Goal: Information Seeking & Learning: Learn about a topic

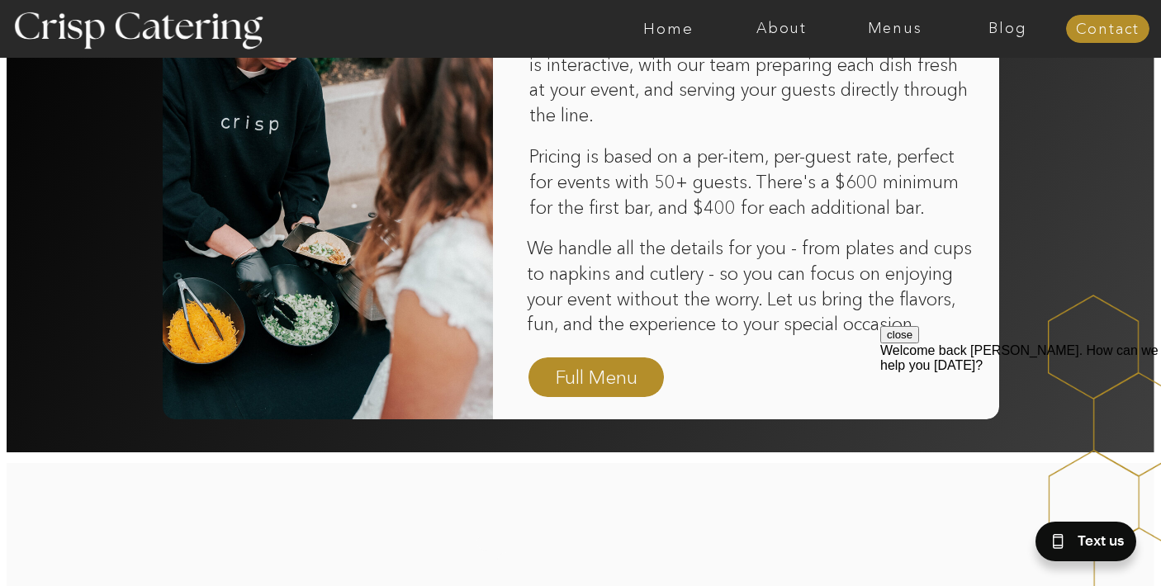
scroll to position [1134, 0]
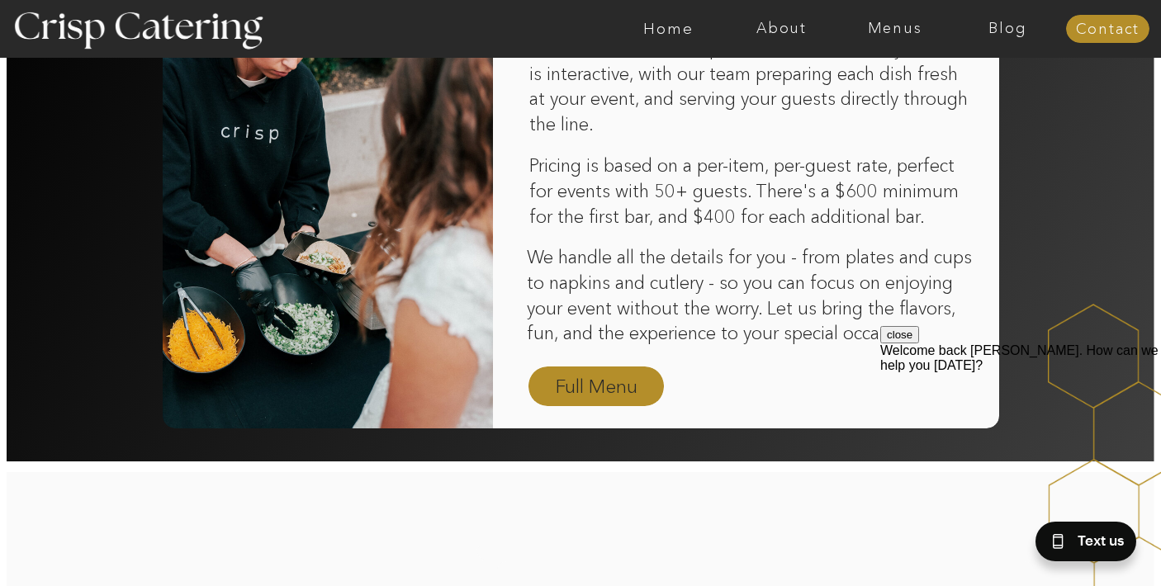
click at [603, 385] on nav "Full Menu" at bounding box center [596, 387] width 96 height 29
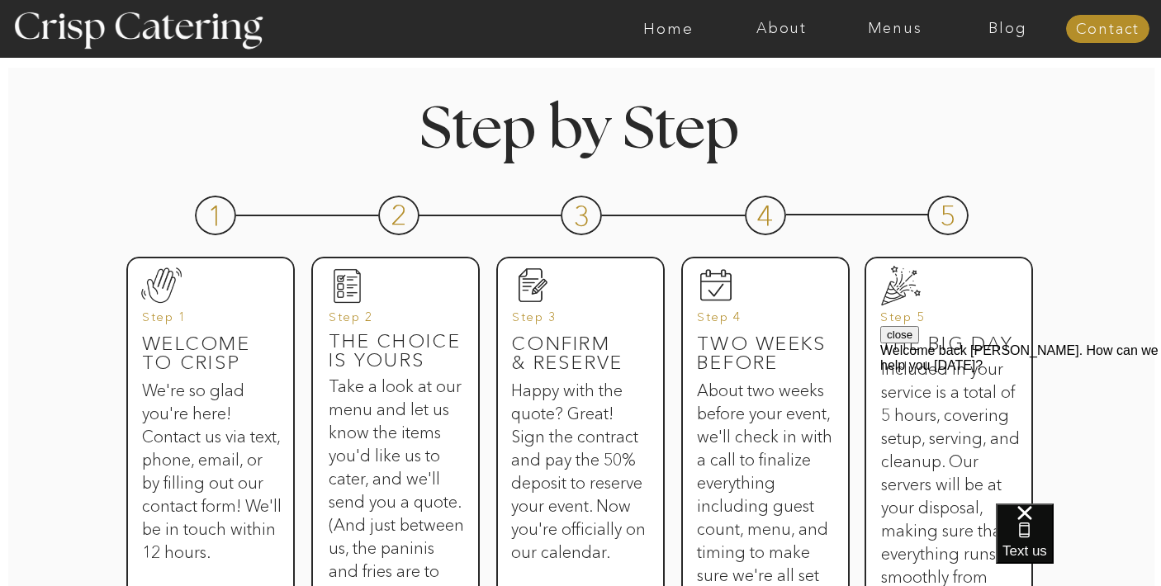
scroll to position [664, 0]
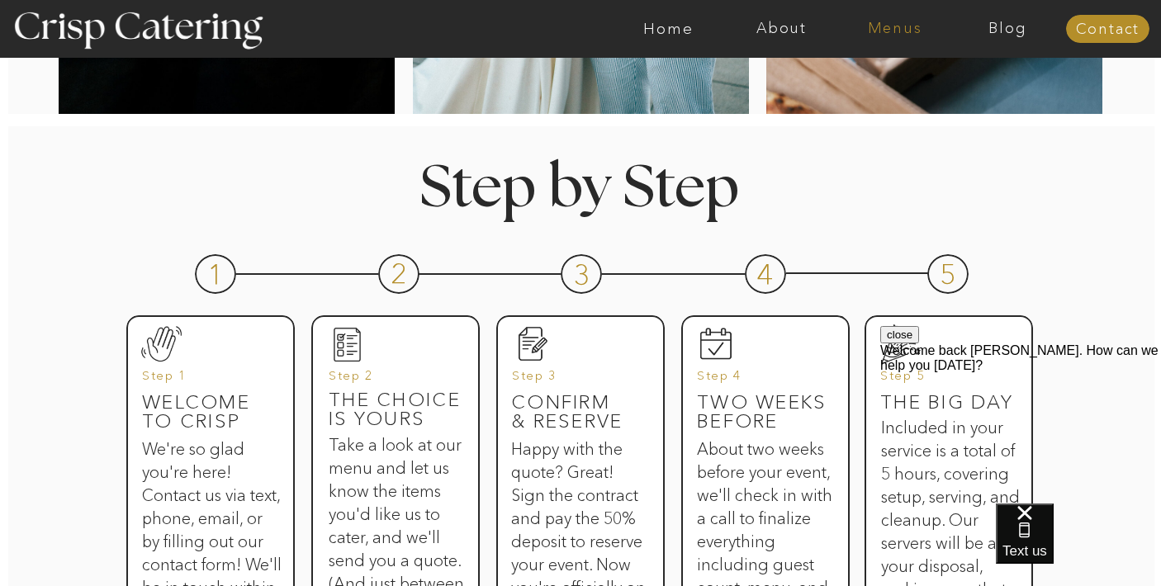
click at [892, 35] on nav "Menus" at bounding box center [894, 29] width 113 height 17
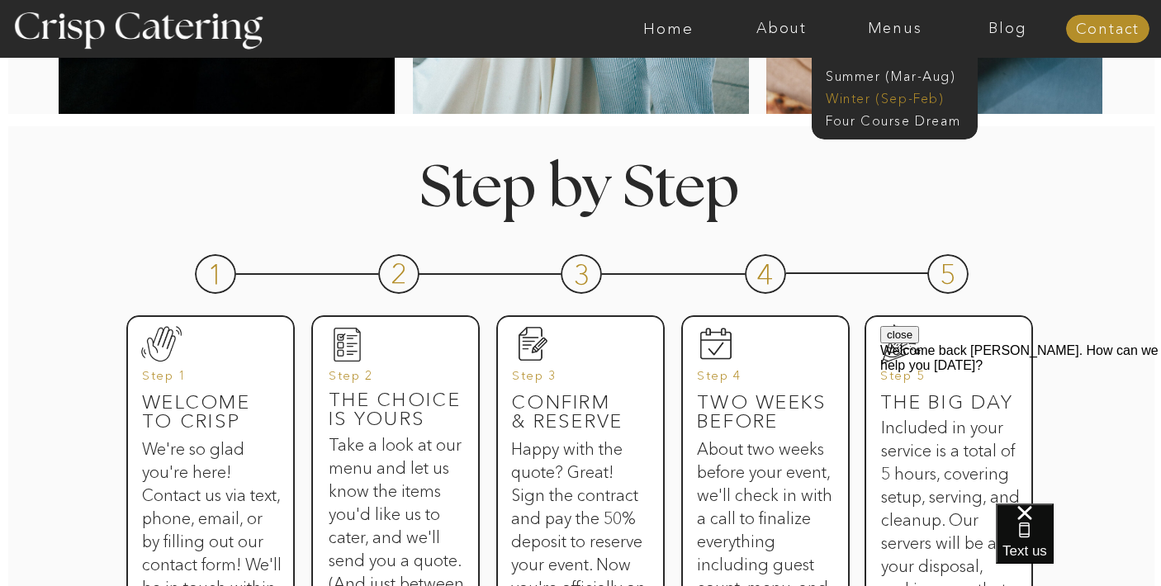
click at [896, 97] on nav "Winter (Sep-Feb)" at bounding box center [893, 97] width 135 height 16
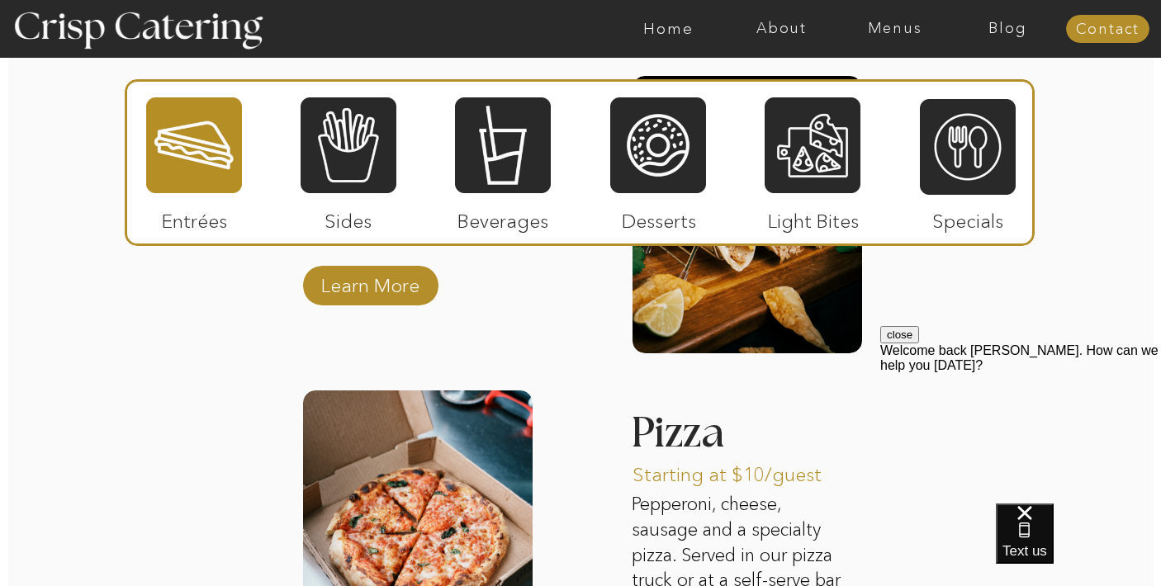
scroll to position [2422, 0]
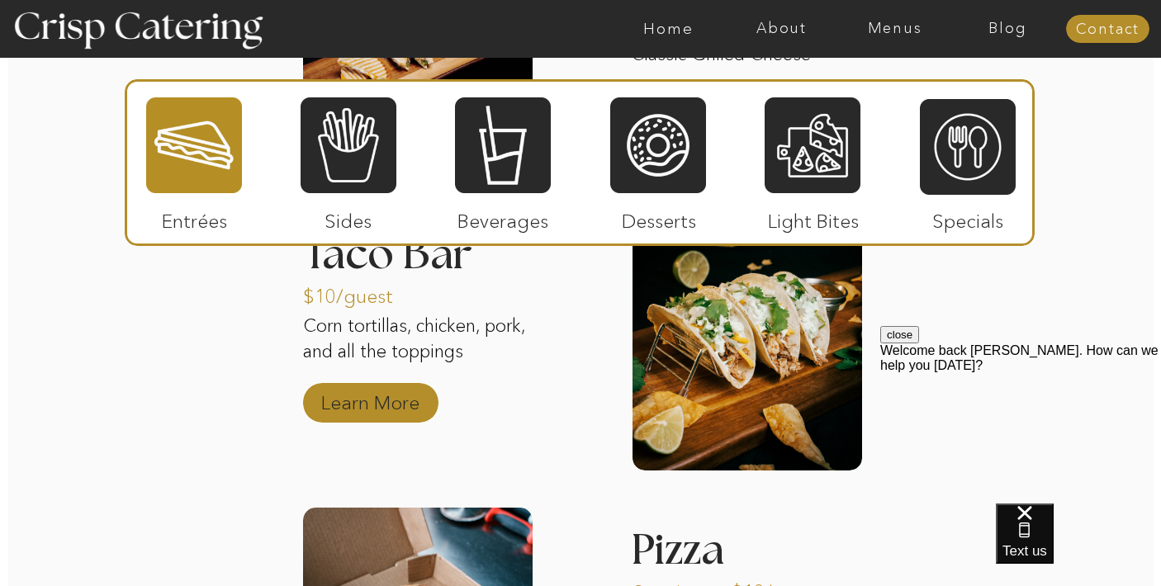
click at [371, 409] on p "Learn More" at bounding box center [370, 399] width 110 height 48
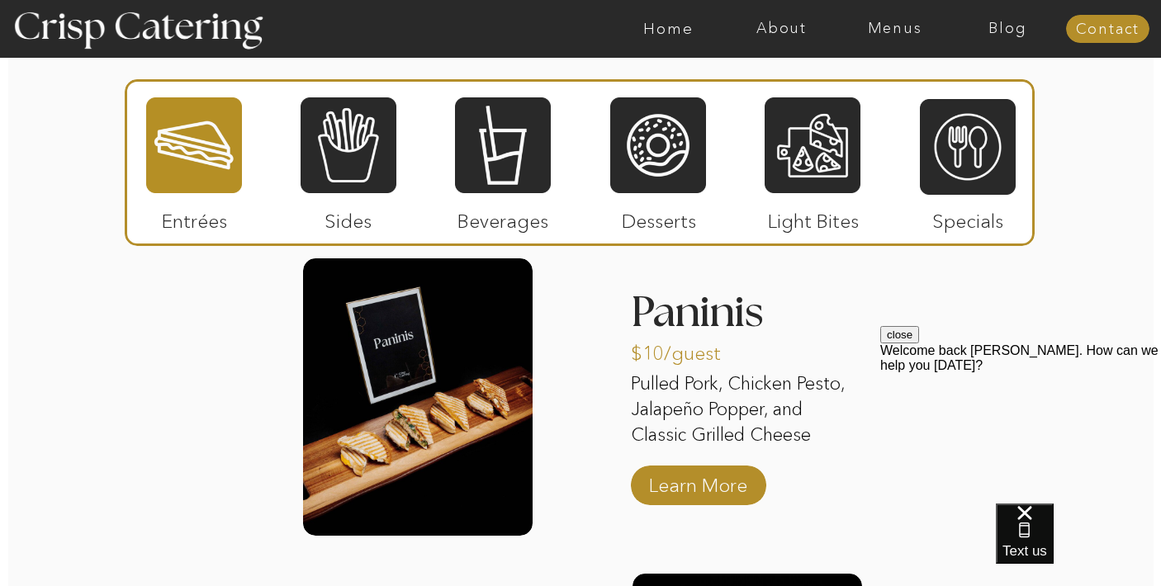
scroll to position [2046, 0]
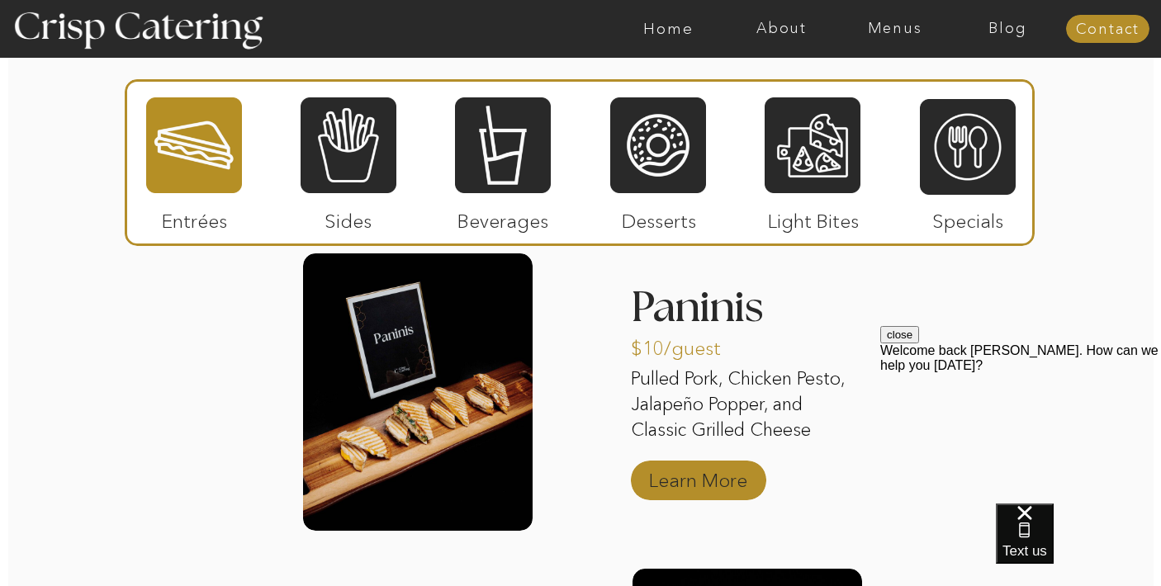
click at [707, 480] on p "Learn More" at bounding box center [698, 476] width 110 height 48
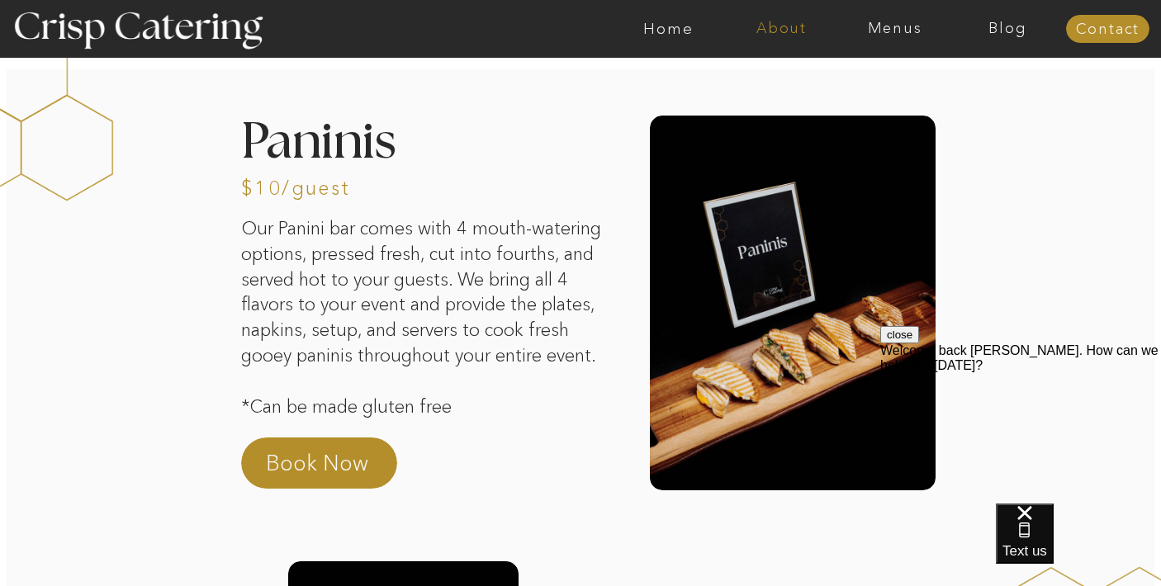
click at [770, 31] on nav "About" at bounding box center [781, 29] width 113 height 17
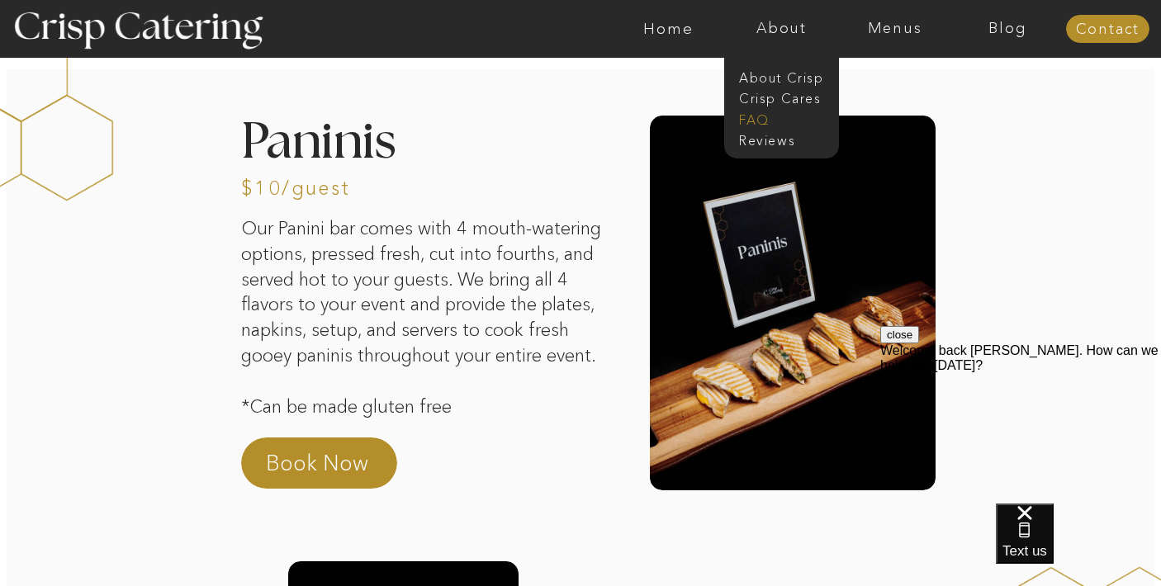
click at [755, 124] on nav "faq" at bounding box center [780, 119] width 83 height 16
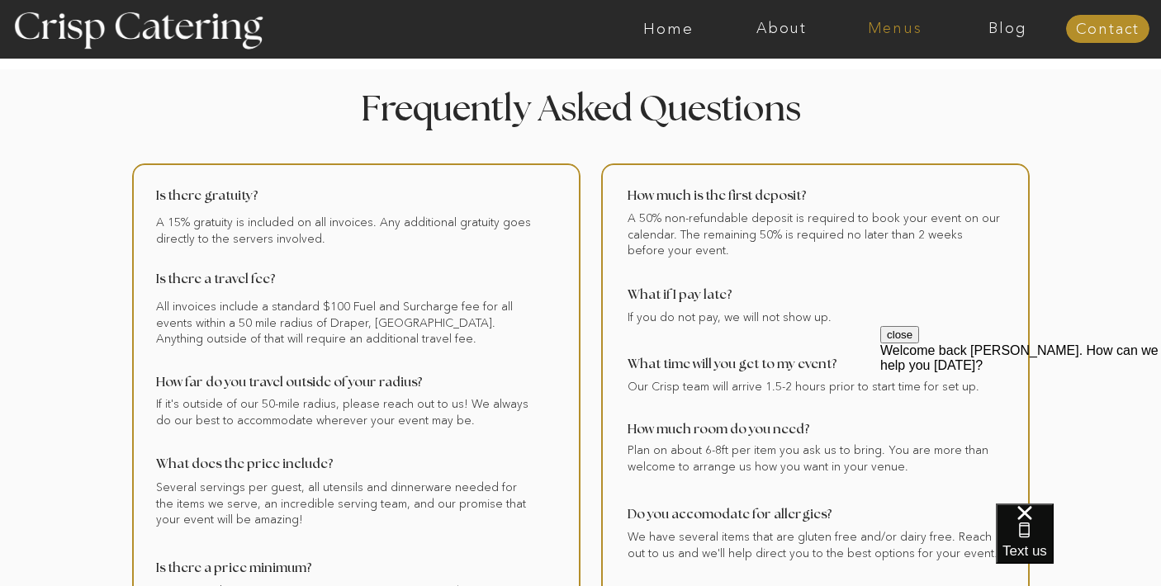
click at [883, 29] on nav "Menus" at bounding box center [894, 29] width 113 height 17
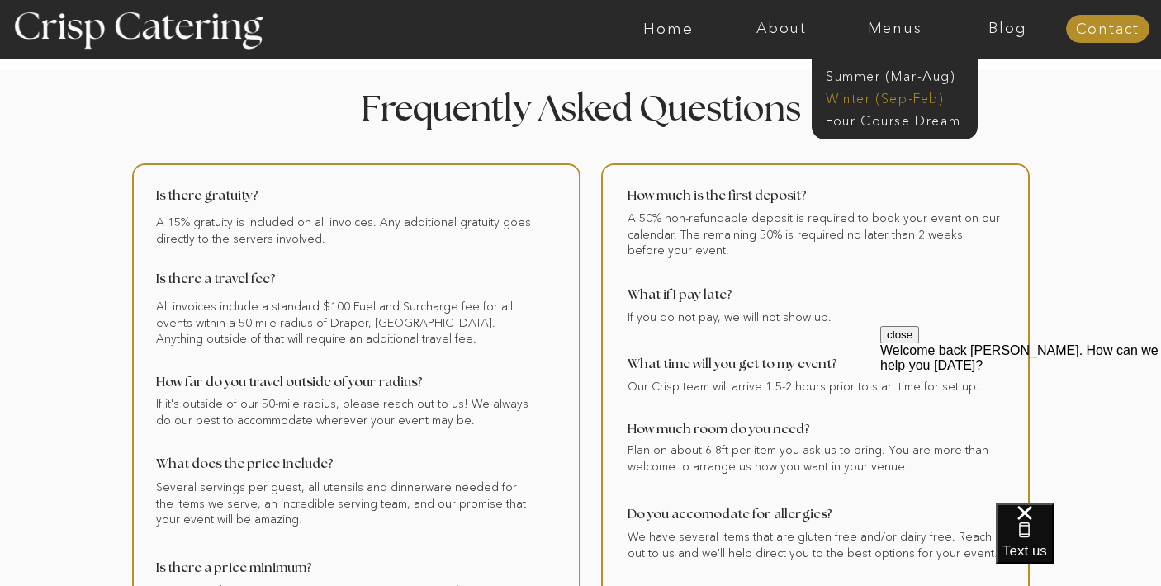
click at [921, 96] on nav "Winter (Sep-Feb)" at bounding box center [893, 97] width 135 height 16
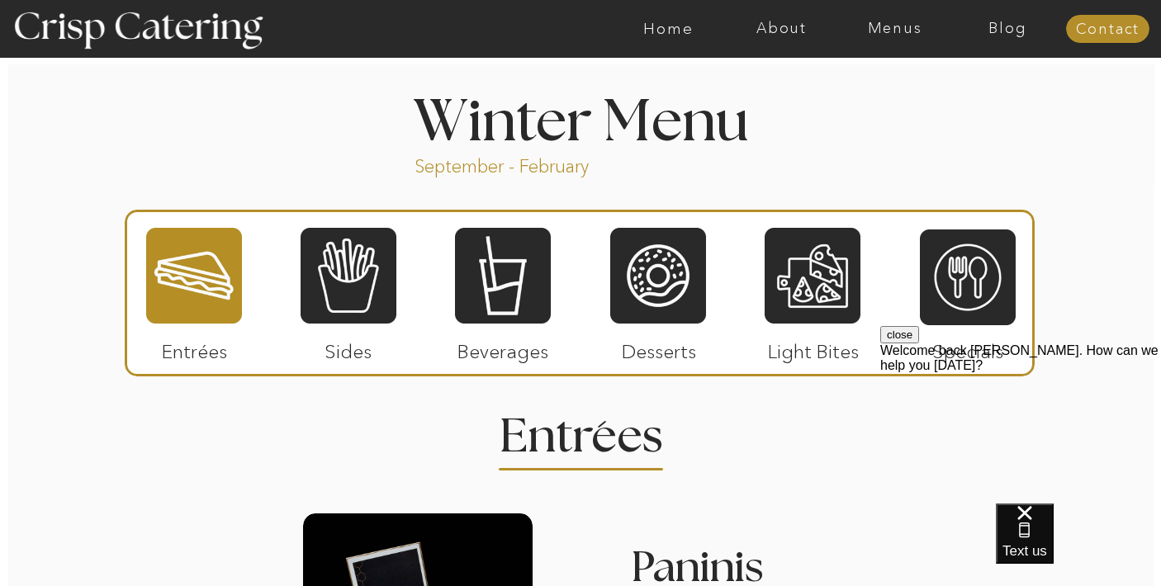
scroll to position [1789, 0]
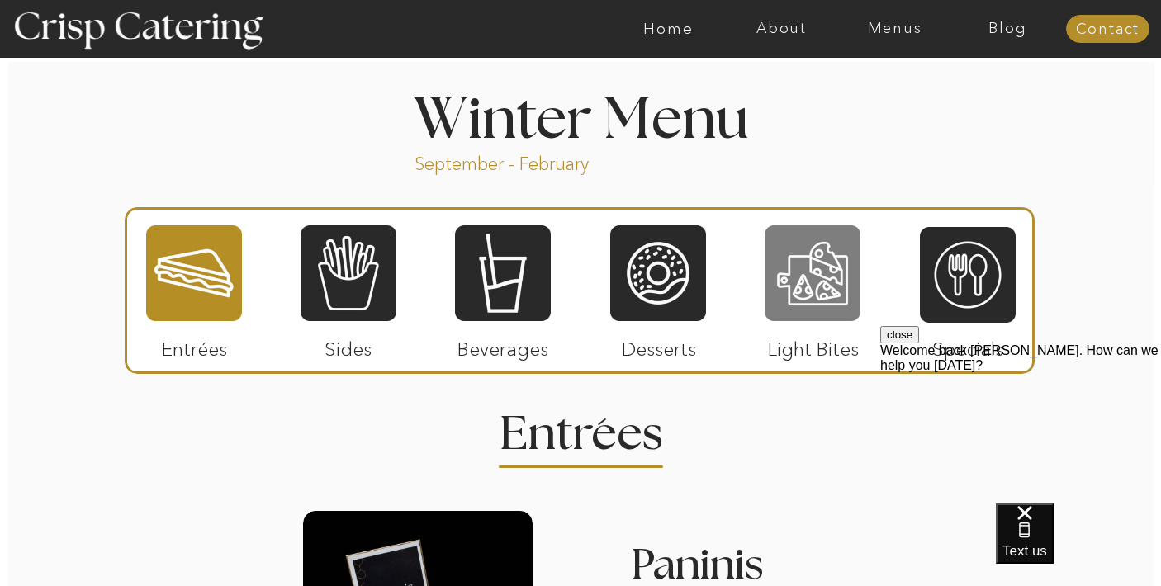
click at [823, 282] on div at bounding box center [812, 273] width 96 height 99
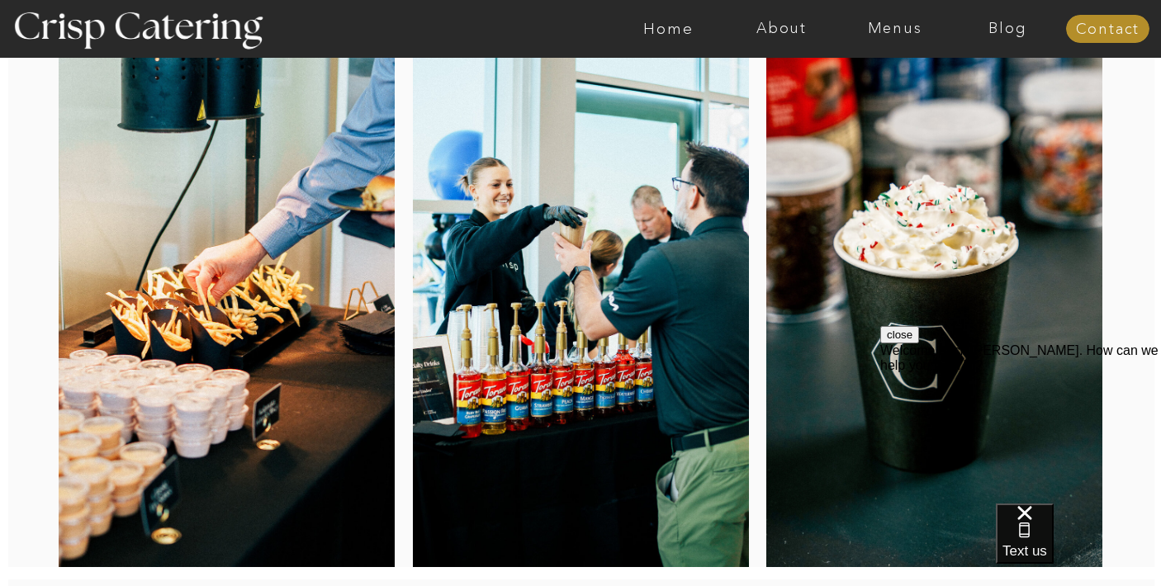
scroll to position [0, 0]
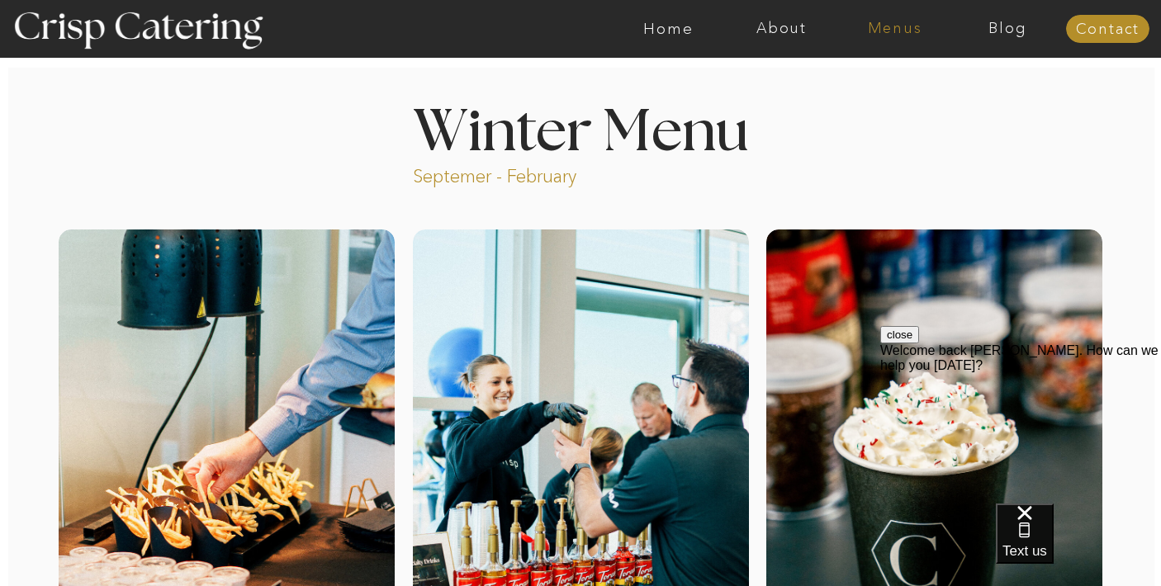
click at [900, 31] on nav "Menus" at bounding box center [894, 29] width 113 height 17
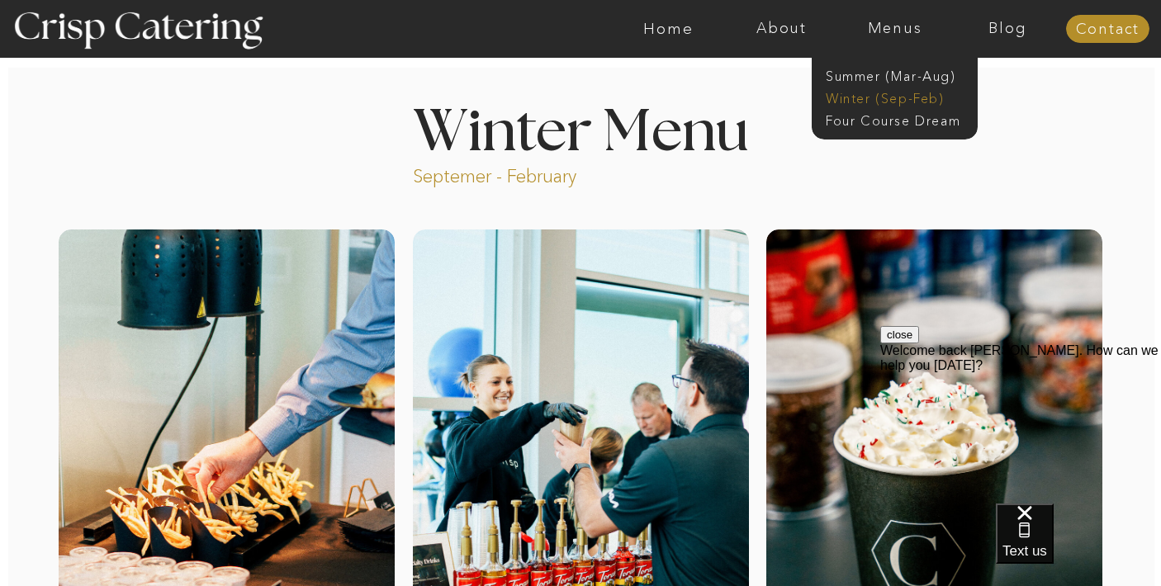
click at [907, 97] on nav "Winter (Sep-Feb)" at bounding box center [893, 97] width 135 height 16
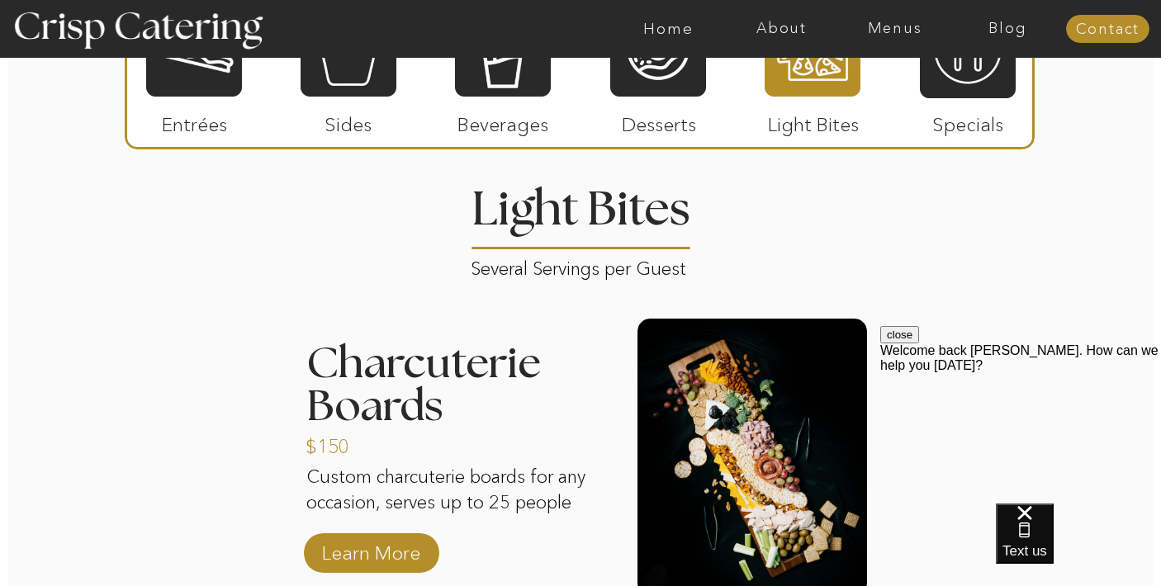
scroll to position [1842, 0]
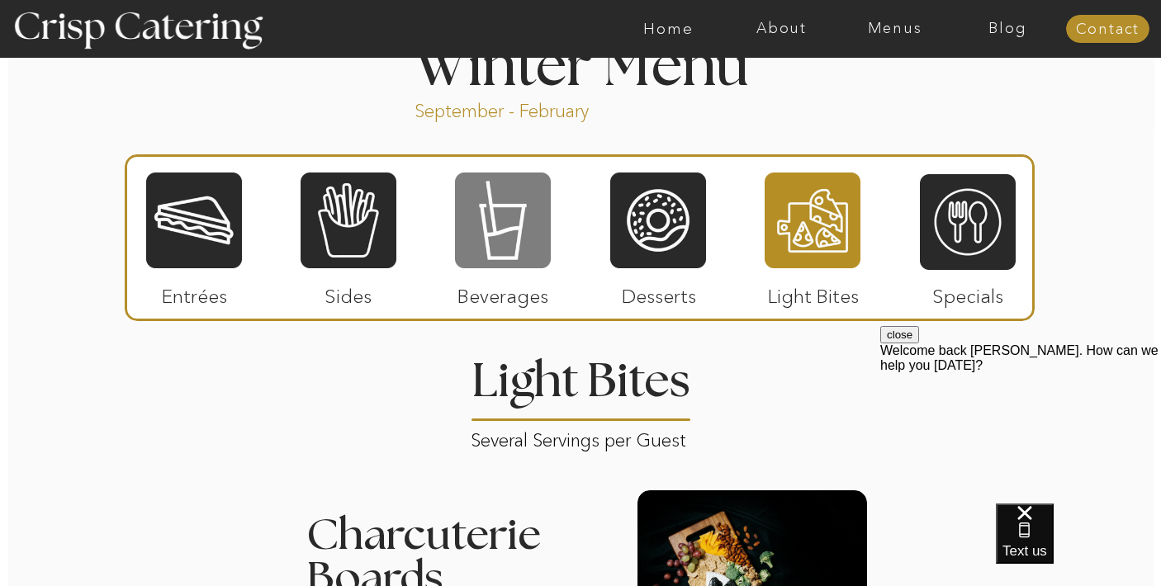
click at [500, 255] on div at bounding box center [503, 220] width 96 height 99
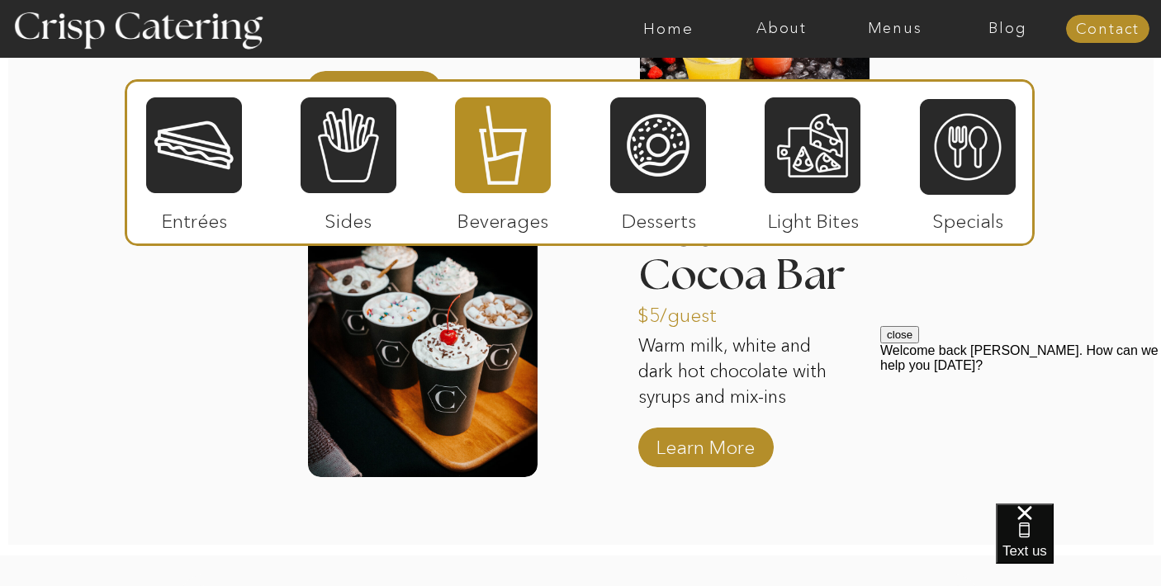
scroll to position [2690, 0]
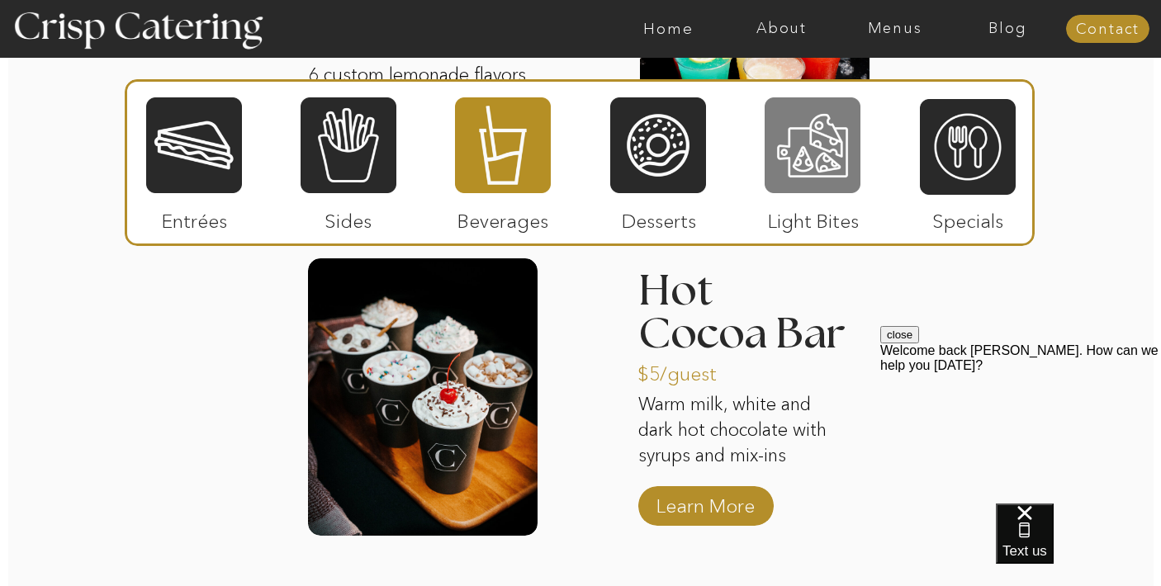
click at [804, 159] on div at bounding box center [812, 145] width 96 height 99
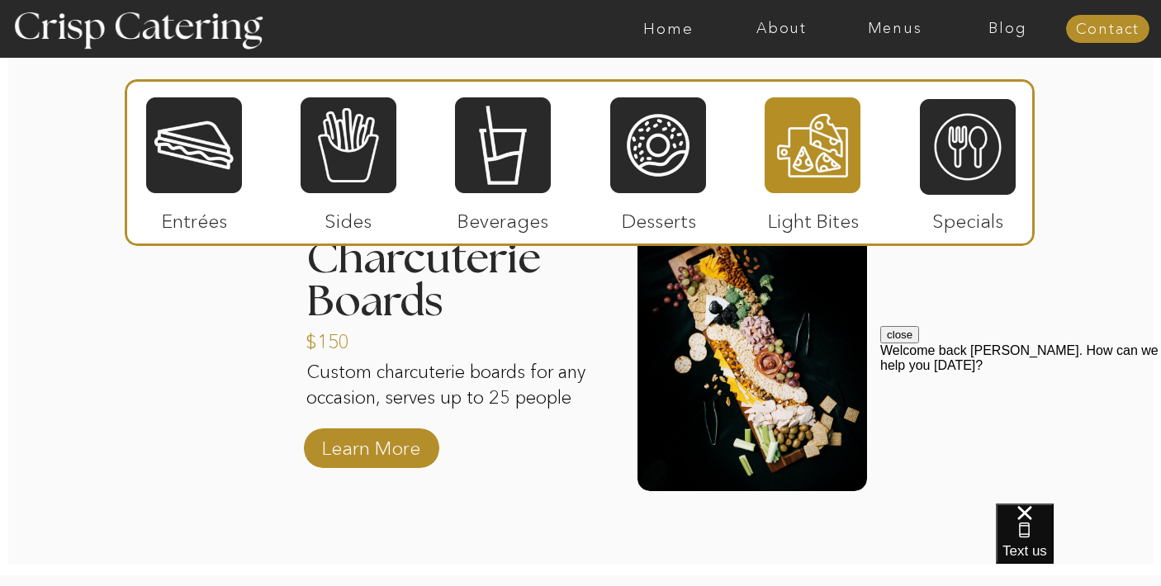
scroll to position [2125, 0]
